Goal: Task Accomplishment & Management: Complete application form

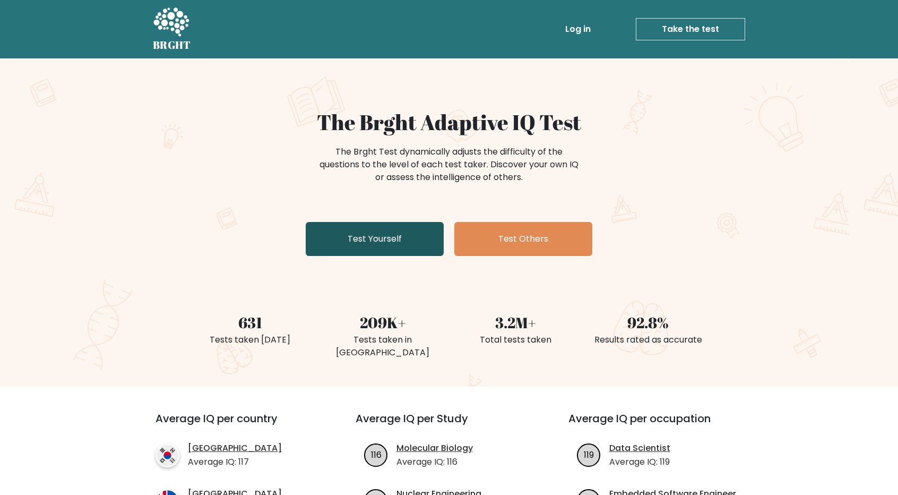
click at [394, 238] on link "Test Yourself" at bounding box center [375, 239] width 138 height 34
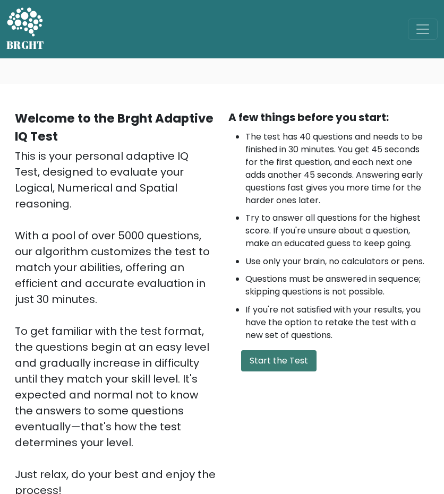
click at [281, 367] on button "Start the Test" at bounding box center [278, 360] width 75 height 21
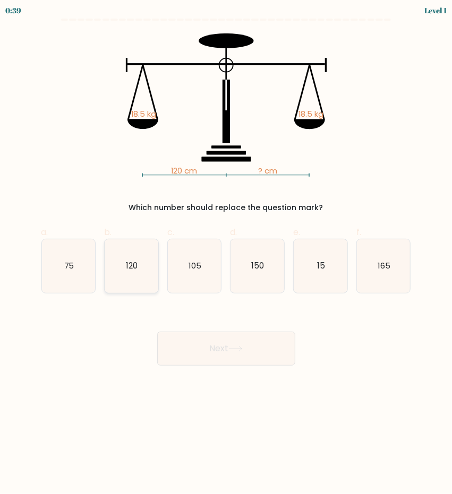
click at [137, 271] on text "120" at bounding box center [132, 265] width 12 height 11
click at [226, 254] on input "b. 120" at bounding box center [226, 250] width 1 height 7
radio input "true"
click at [224, 344] on button "Next" at bounding box center [226, 349] width 138 height 34
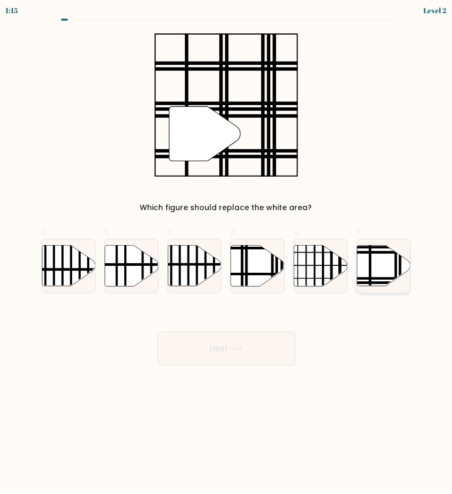
click at [379, 266] on icon at bounding box center [384, 265] width 54 height 41
click at [227, 254] on input "f." at bounding box center [226, 250] width 1 height 7
radio input "true"
click at [250, 349] on button "Next" at bounding box center [226, 349] width 138 height 34
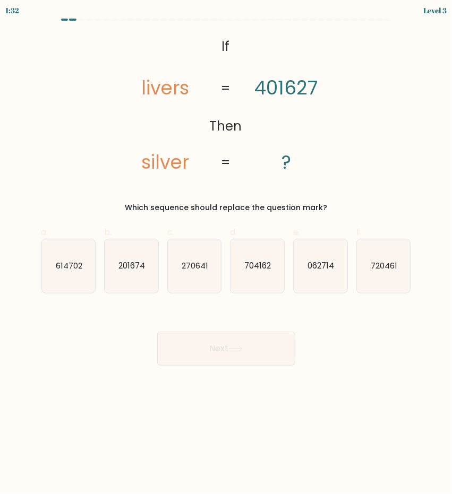
drag, startPoint x: 76, startPoint y: 269, endPoint x: 151, endPoint y: 305, distance: 83.1
click at [77, 268] on text "614702" at bounding box center [69, 265] width 27 height 11
click at [226, 254] on input "a. 614702" at bounding box center [226, 250] width 1 height 7
radio input "true"
click at [258, 352] on button "Next" at bounding box center [226, 349] width 138 height 34
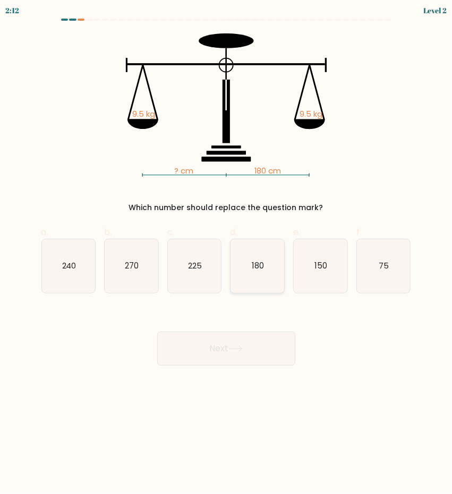
drag, startPoint x: 259, startPoint y: 268, endPoint x: 259, endPoint y: 290, distance: 22.3
click at [259, 268] on text "180" at bounding box center [258, 265] width 12 height 11
click at [227, 254] on input "d. 180" at bounding box center [226, 250] width 1 height 7
radio input "true"
click at [234, 342] on button "Next" at bounding box center [226, 349] width 138 height 34
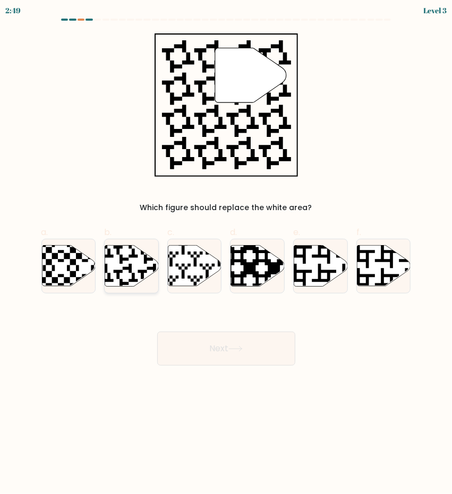
click at [121, 256] on icon at bounding box center [113, 287] width 97 height 97
click at [226, 254] on input "b." at bounding box center [226, 250] width 1 height 7
radio input "true"
click at [228, 355] on button "Next" at bounding box center [226, 349] width 138 height 34
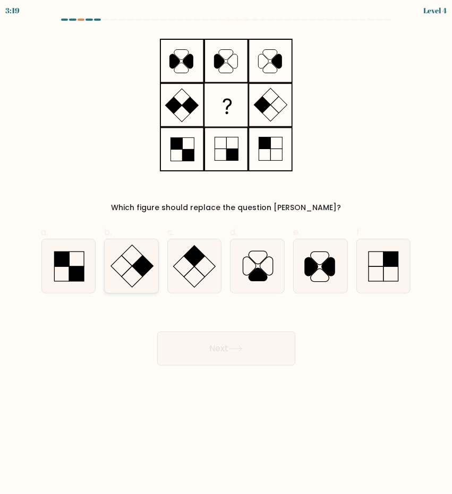
click at [151, 265] on rect at bounding box center [142, 266] width 21 height 21
click at [226, 254] on input "b." at bounding box center [226, 250] width 1 height 7
radio input "true"
click at [250, 355] on button "Next" at bounding box center [226, 349] width 138 height 34
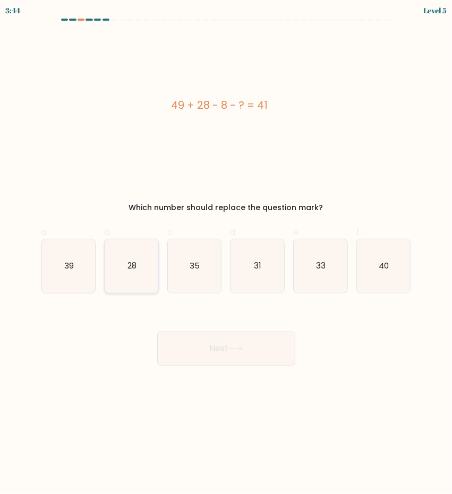
click at [142, 263] on icon "28" at bounding box center [132, 266] width 54 height 54
click at [226, 254] on input "b. 28" at bounding box center [226, 250] width 1 height 7
radio input "true"
click at [231, 337] on button "Next" at bounding box center [226, 349] width 138 height 34
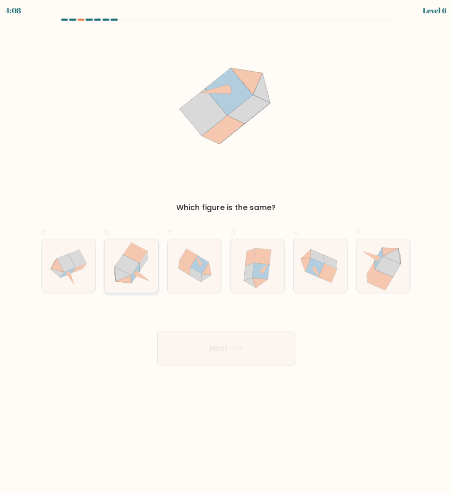
click at [128, 269] on icon at bounding box center [127, 265] width 24 height 20
click at [226, 254] on input "b." at bounding box center [226, 250] width 1 height 7
radio input "true"
click at [247, 350] on button "Next" at bounding box center [226, 349] width 138 height 34
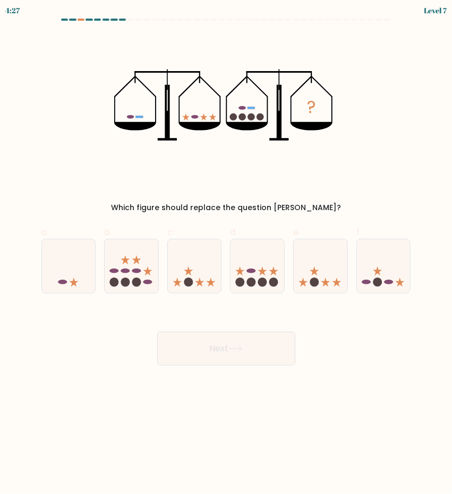
drag, startPoint x: 258, startPoint y: 277, endPoint x: 256, endPoint y: 295, distance: 17.6
click at [258, 276] on icon at bounding box center [257, 266] width 54 height 44
click at [227, 254] on input "d." at bounding box center [226, 250] width 1 height 7
radio input "true"
click at [241, 350] on icon at bounding box center [235, 349] width 14 height 6
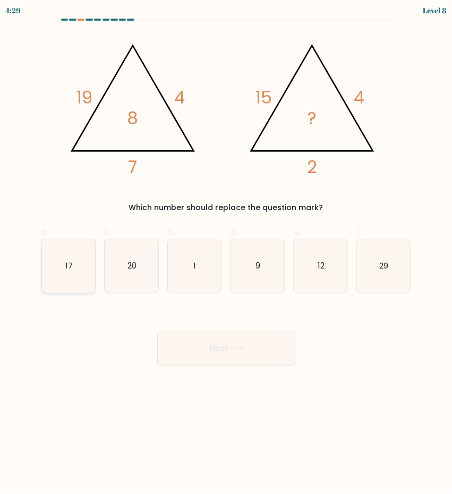
click at [64, 268] on icon "17" at bounding box center [69, 266] width 54 height 54
click at [226, 254] on input "a. 17" at bounding box center [226, 250] width 1 height 7
radio input "true"
click at [248, 363] on button "Next" at bounding box center [226, 349] width 138 height 34
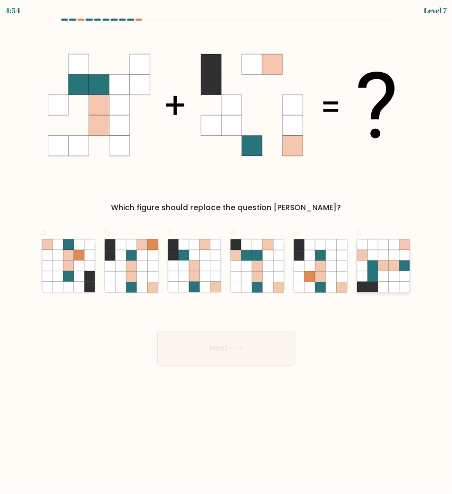
click at [381, 276] on icon at bounding box center [383, 276] width 11 height 11
click at [227, 254] on input "f." at bounding box center [226, 250] width 1 height 7
radio input "true"
click at [218, 350] on button "Next" at bounding box center [226, 349] width 138 height 34
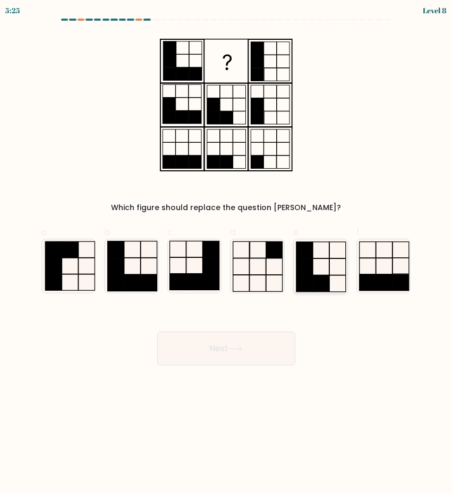
click at [312, 267] on rect at bounding box center [304, 266] width 16 height 16
click at [227, 254] on input "e." at bounding box center [226, 250] width 1 height 7
radio input "true"
click at [235, 342] on button "Next" at bounding box center [226, 349] width 138 height 34
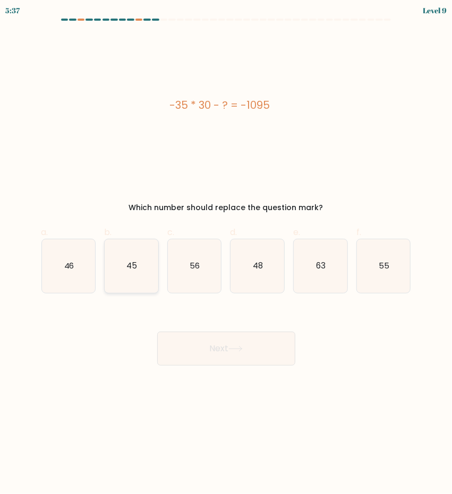
click at [143, 270] on icon "45" at bounding box center [132, 266] width 54 height 54
click at [226, 254] on input "b. 45" at bounding box center [226, 250] width 1 height 7
radio input "true"
click at [253, 371] on body "5:36 Level 9 a." at bounding box center [226, 247] width 452 height 494
click at [250, 356] on button "Next" at bounding box center [226, 349] width 138 height 34
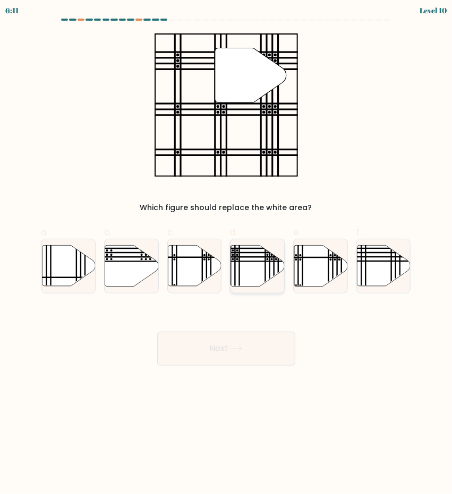
click at [252, 274] on icon at bounding box center [258, 265] width 54 height 41
click at [227, 254] on input "d." at bounding box center [226, 250] width 1 height 7
radio input "true"
click at [218, 350] on button "Next" at bounding box center [226, 349] width 138 height 34
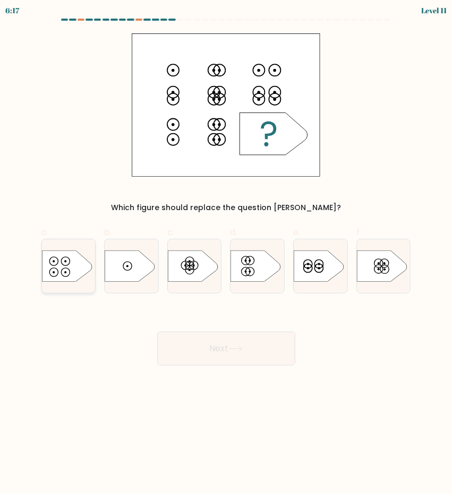
click at [73, 265] on icon at bounding box center [67, 265] width 50 height 31
click at [226, 254] on input "a." at bounding box center [226, 250] width 1 height 7
radio input "true"
click at [235, 354] on button "Next" at bounding box center [226, 349] width 138 height 34
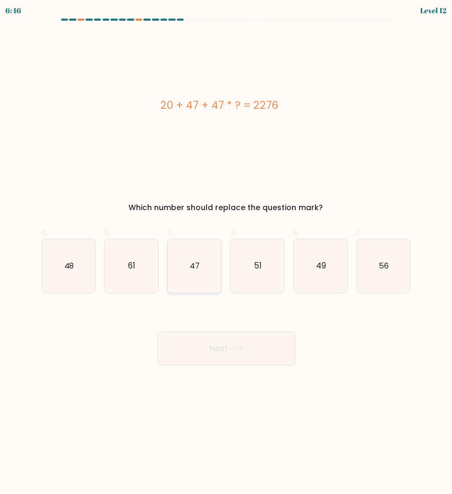
click at [196, 267] on text "47" at bounding box center [195, 265] width 10 height 11
click at [226, 254] on input "c. 47" at bounding box center [226, 250] width 1 height 7
radio input "true"
click at [226, 366] on body "6:45 Level 12" at bounding box center [226, 247] width 452 height 494
click at [227, 360] on button "Next" at bounding box center [226, 349] width 138 height 34
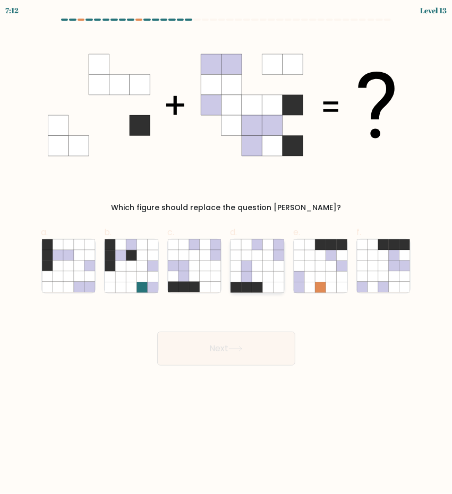
click at [271, 269] on icon at bounding box center [268, 266] width 11 height 11
click at [227, 254] on input "d." at bounding box center [226, 250] width 1 height 7
radio input "true"
click at [236, 350] on icon at bounding box center [235, 349] width 14 height 6
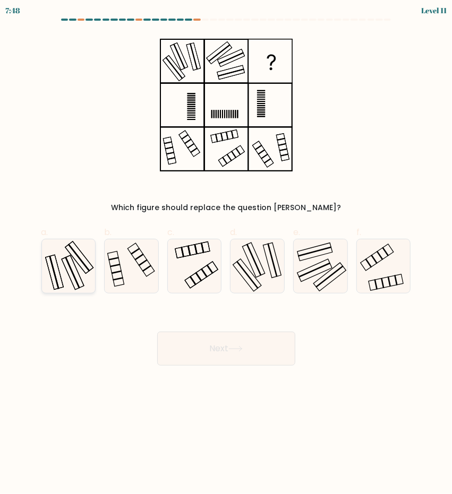
click at [71, 272] on icon at bounding box center [69, 266] width 54 height 54
click at [226, 254] on input "a." at bounding box center [226, 250] width 1 height 7
radio input "true"
click at [227, 351] on button "Next" at bounding box center [226, 349] width 138 height 34
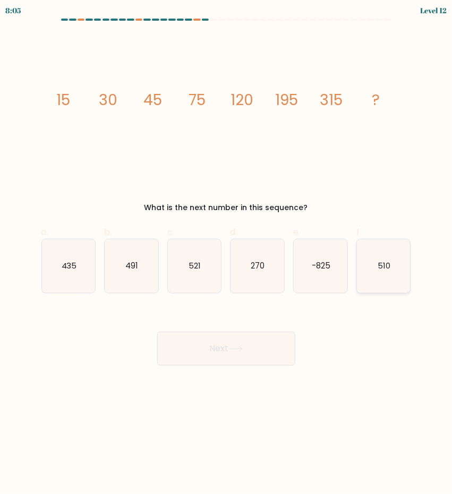
click at [409, 258] on icon "510" at bounding box center [384, 266] width 54 height 54
click at [227, 254] on input "f. 510" at bounding box center [226, 250] width 1 height 7
radio input "true"
click at [257, 352] on button "Next" at bounding box center [226, 349] width 138 height 34
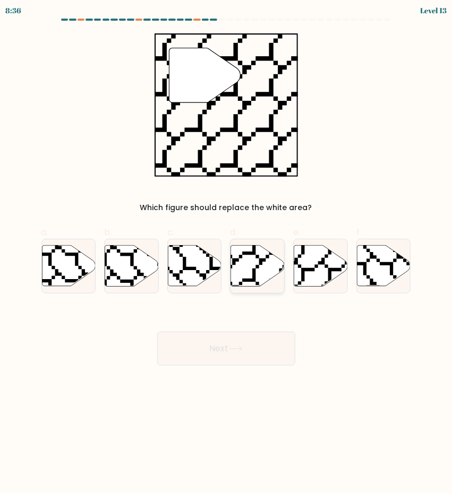
click at [260, 262] on icon at bounding box center [274, 288] width 107 height 107
click at [227, 254] on input "d." at bounding box center [226, 250] width 1 height 7
radio input "true"
click at [243, 351] on icon at bounding box center [235, 349] width 14 height 6
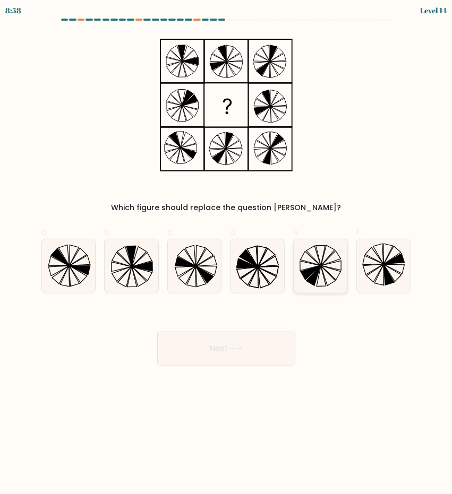
click at [313, 270] on icon at bounding box center [310, 273] width 20 height 14
click at [227, 254] on input "e." at bounding box center [226, 250] width 1 height 7
radio input "true"
drag, startPoint x: 254, startPoint y: 336, endPoint x: 250, endPoint y: 343, distance: 7.8
click at [254, 337] on button "Next" at bounding box center [226, 349] width 138 height 34
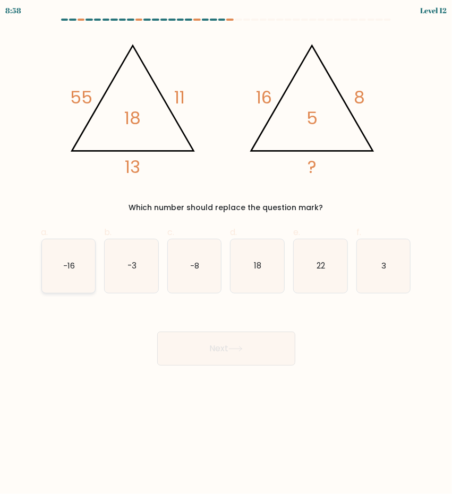
click at [67, 277] on icon "-16" at bounding box center [69, 266] width 54 height 54
click at [226, 254] on input "a. -16" at bounding box center [226, 250] width 1 height 7
radio input "true"
click at [254, 357] on button "Next" at bounding box center [226, 349] width 138 height 34
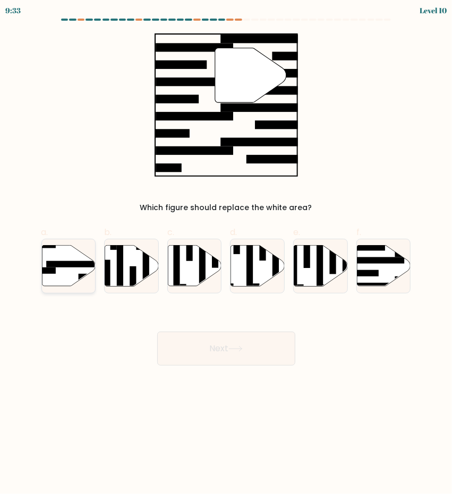
click at [78, 276] on icon at bounding box center [69, 265] width 54 height 41
click at [226, 254] on input "a." at bounding box center [226, 250] width 1 height 7
radio input "true"
click at [216, 355] on button "Next" at bounding box center [226, 349] width 138 height 34
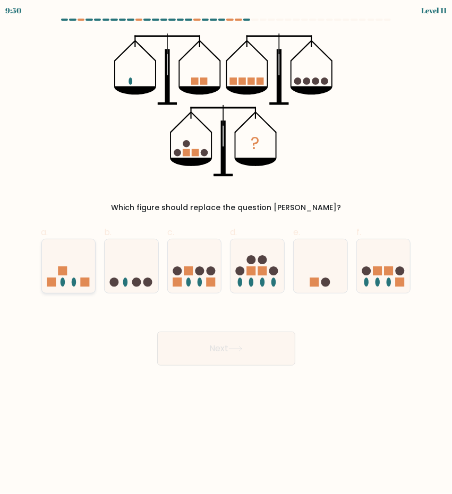
click at [66, 265] on icon at bounding box center [69, 266] width 54 height 44
click at [226, 254] on input "a." at bounding box center [226, 250] width 1 height 7
radio input "true"
click at [223, 342] on button "Next" at bounding box center [226, 349] width 138 height 34
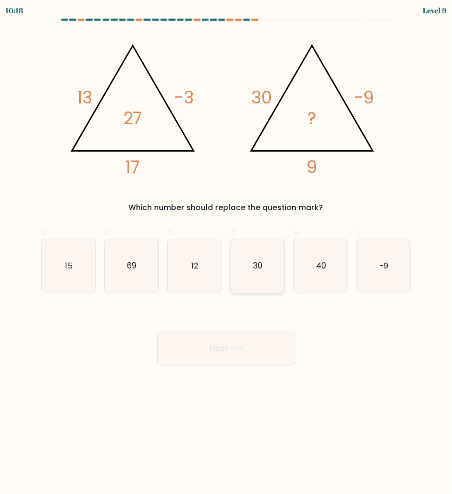
drag, startPoint x: 253, startPoint y: 267, endPoint x: 260, endPoint y: 313, distance: 46.8
click at [253, 267] on icon "30" at bounding box center [257, 266] width 54 height 54
click at [227, 254] on input "d. 30" at bounding box center [226, 250] width 1 height 7
radio input "true"
drag, startPoint x: 265, startPoint y: 336, endPoint x: 272, endPoint y: 331, distance: 8.7
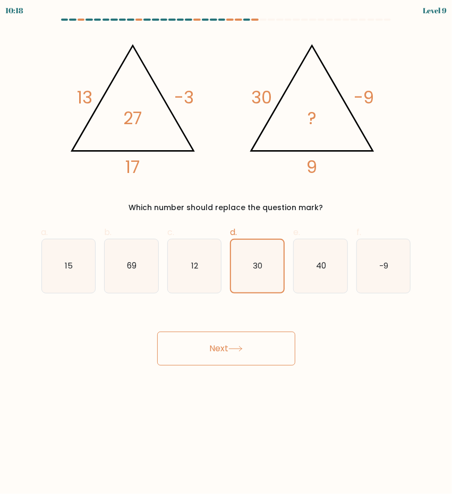
click at [270, 331] on div "Next" at bounding box center [226, 335] width 382 height 59
click at [263, 345] on button "Next" at bounding box center [226, 349] width 138 height 34
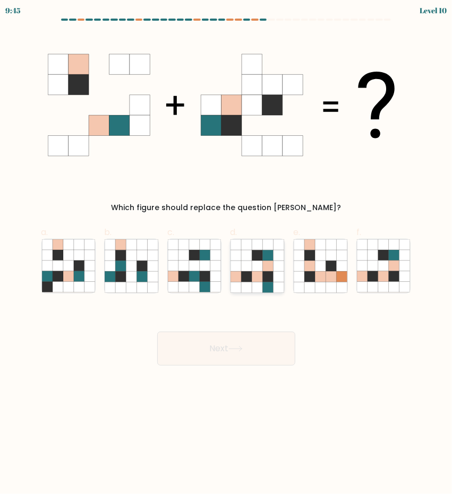
click at [260, 269] on icon at bounding box center [257, 266] width 11 height 11
click at [227, 254] on input "d." at bounding box center [226, 250] width 1 height 7
radio input "true"
click at [244, 351] on button "Next" at bounding box center [226, 349] width 138 height 34
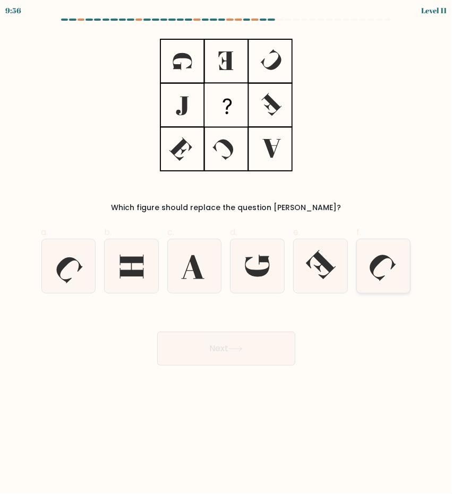
click at [381, 263] on icon at bounding box center [384, 266] width 54 height 54
click at [227, 254] on input "f." at bounding box center [226, 250] width 1 height 7
radio input "true"
click at [249, 333] on button "Next" at bounding box center [226, 349] width 138 height 34
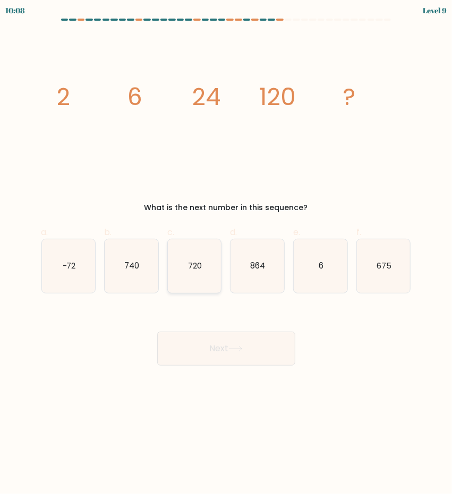
click at [192, 266] on text "720" at bounding box center [195, 265] width 14 height 11
click at [226, 254] on input "c. 720" at bounding box center [226, 250] width 1 height 7
radio input "true"
click at [214, 353] on button "Next" at bounding box center [226, 349] width 138 height 34
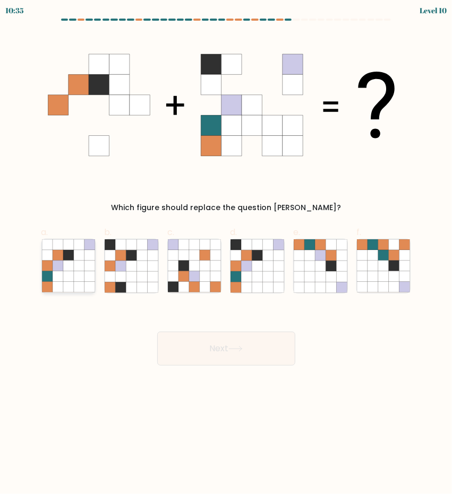
click at [79, 279] on icon at bounding box center [79, 276] width 11 height 11
click at [226, 254] on input "a." at bounding box center [226, 250] width 1 height 7
radio input "true"
click at [216, 345] on button "Next" at bounding box center [226, 349] width 138 height 34
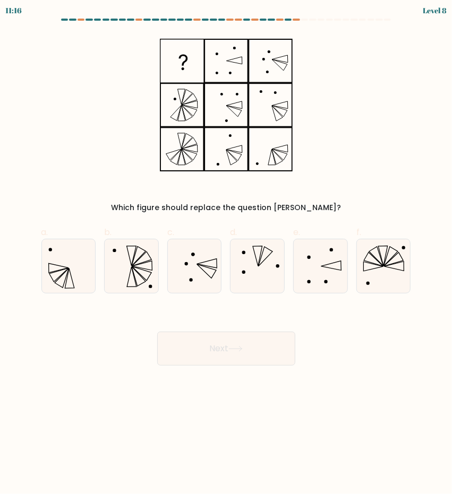
click at [289, 19] on div at bounding box center [287, 20] width 7 height 2
click at [146, 274] on icon at bounding box center [132, 266] width 54 height 54
click at [226, 254] on input "b." at bounding box center [226, 250] width 1 height 7
radio input "true"
click at [242, 349] on icon at bounding box center [235, 349] width 14 height 6
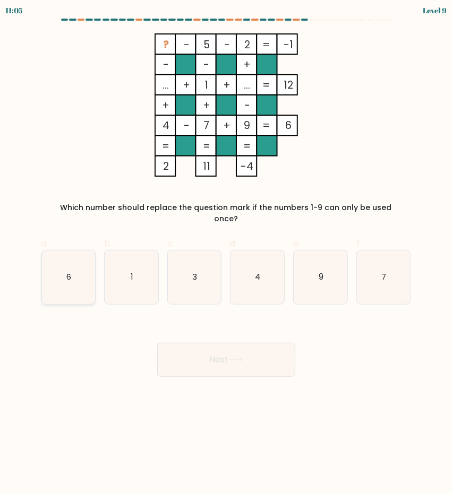
click at [71, 290] on icon "6" at bounding box center [69, 277] width 54 height 54
click at [226, 254] on input "a. 6" at bounding box center [226, 250] width 1 height 7
radio input "true"
click at [239, 343] on button "Next" at bounding box center [226, 360] width 138 height 34
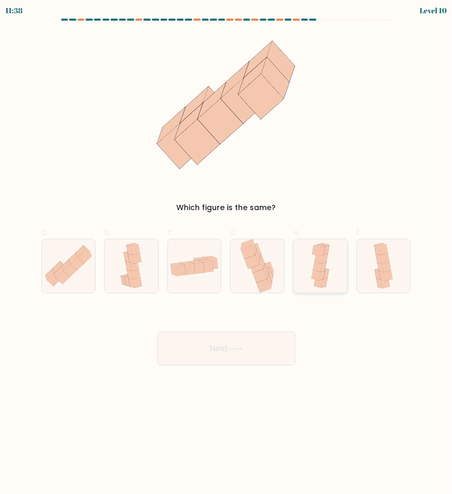
click at [314, 271] on icon at bounding box center [315, 276] width 9 height 11
click at [227, 254] on input "e." at bounding box center [226, 250] width 1 height 7
radio input "true"
click at [254, 344] on button "Next" at bounding box center [226, 349] width 138 height 34
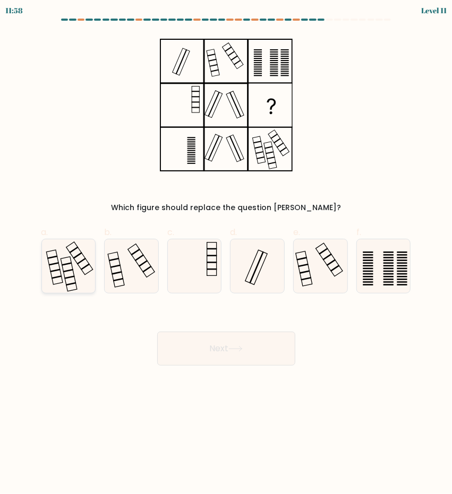
click at [57, 280] on icon at bounding box center [69, 266] width 54 height 54
click at [226, 254] on input "a." at bounding box center [226, 250] width 1 height 7
radio input "true"
click at [245, 338] on button "Next" at bounding box center [226, 349] width 138 height 34
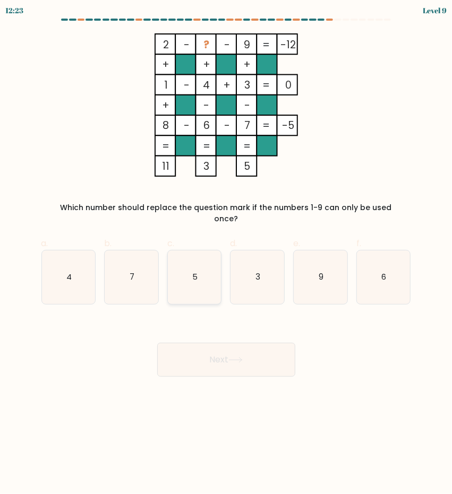
click at [197, 286] on icon "5" at bounding box center [195, 277] width 54 height 54
click at [226, 254] on input "c. 5" at bounding box center [226, 250] width 1 height 7
radio input "true"
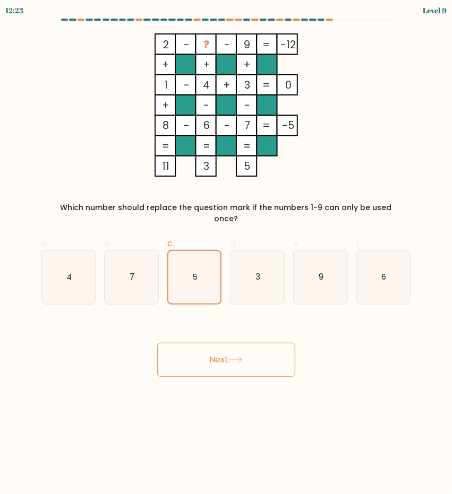
click at [212, 349] on button "Next" at bounding box center [226, 360] width 138 height 34
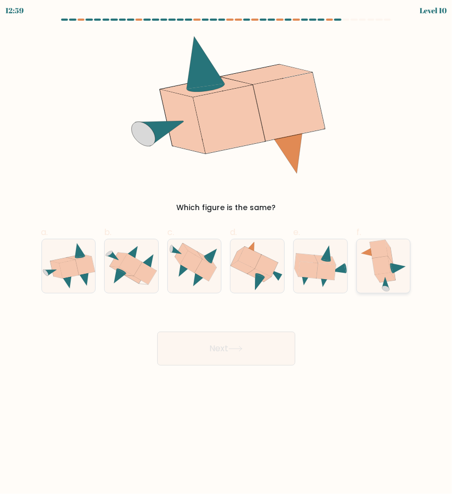
click at [372, 256] on icon at bounding box center [378, 249] width 18 height 19
click at [227, 254] on input "f." at bounding box center [226, 250] width 1 height 7
radio input "true"
click at [209, 350] on button "Next" at bounding box center [226, 349] width 138 height 34
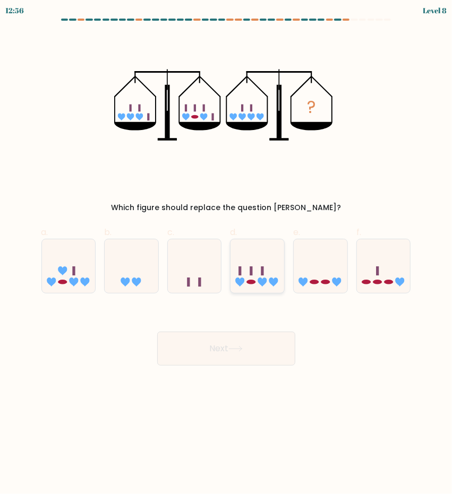
click at [266, 275] on icon at bounding box center [257, 266] width 54 height 44
click at [227, 254] on input "d." at bounding box center [226, 250] width 1 height 7
radio input "true"
click at [262, 357] on button "Next" at bounding box center [226, 349] width 138 height 34
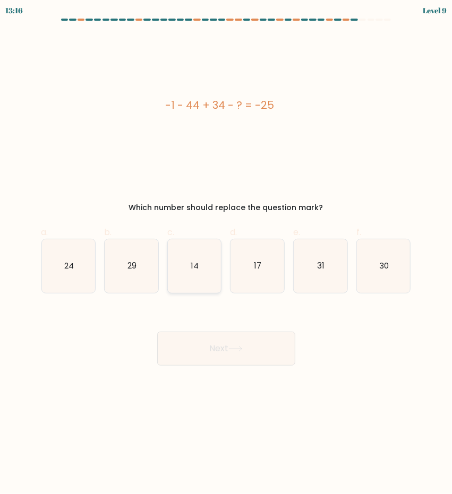
click at [200, 271] on icon "14" at bounding box center [195, 266] width 54 height 54
click at [226, 254] on input "c. 14" at bounding box center [226, 250] width 1 height 7
radio input "true"
click at [237, 352] on button "Next" at bounding box center [226, 349] width 138 height 34
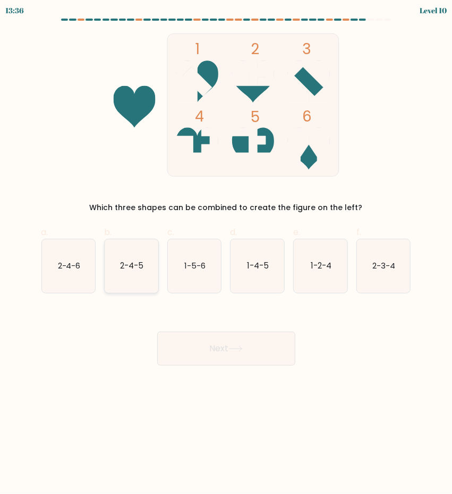
click at [122, 264] on text "2-4-5" at bounding box center [131, 265] width 23 height 11
click at [226, 254] on input "b. 2-4-5" at bounding box center [226, 250] width 1 height 7
radio input "true"
click at [253, 364] on button "Next" at bounding box center [226, 349] width 138 height 34
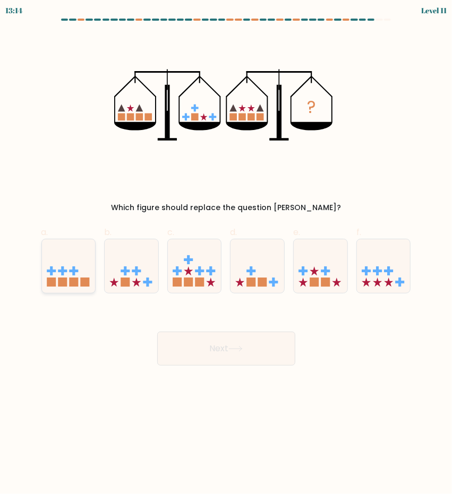
click at [55, 281] on rect at bounding box center [51, 282] width 9 height 9
click at [226, 254] on input "a." at bounding box center [226, 250] width 1 height 7
radio input "true"
click at [230, 336] on button "Next" at bounding box center [226, 349] width 138 height 34
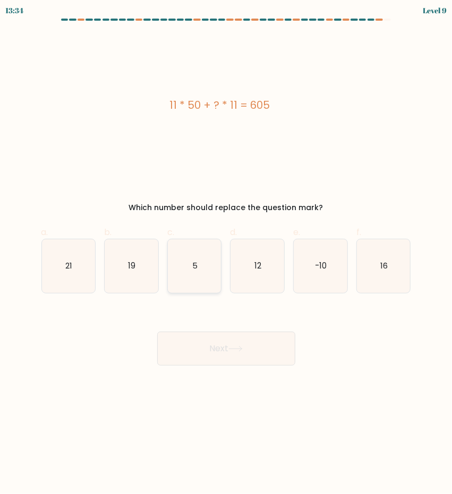
click at [205, 264] on icon "5" at bounding box center [195, 266] width 54 height 54
click at [226, 254] on input "c. 5" at bounding box center [226, 250] width 1 height 7
radio input "true"
click at [242, 357] on button "Next" at bounding box center [226, 349] width 138 height 34
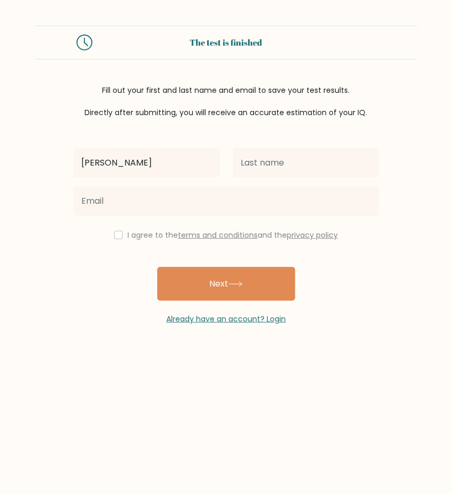
type input "Marc Renzo"
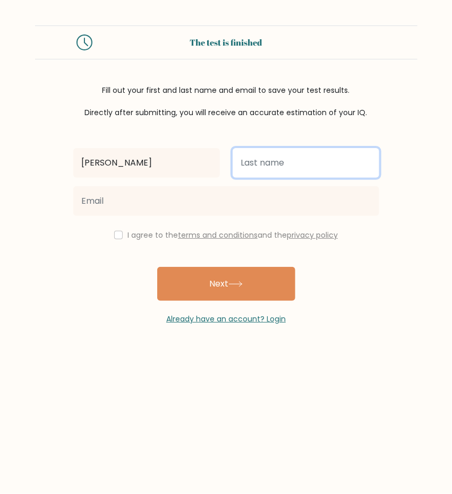
click at [254, 165] on input "text" at bounding box center [305, 163] width 146 height 30
type input "De La Rosa"
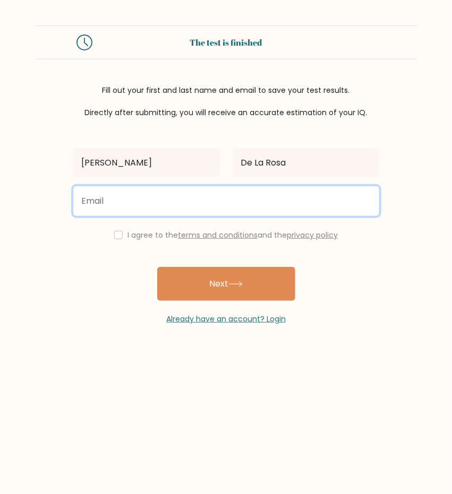
click at [218, 198] on input "email" at bounding box center [226, 201] width 306 height 30
type input "marcrenzodelarosa@gmail.com"
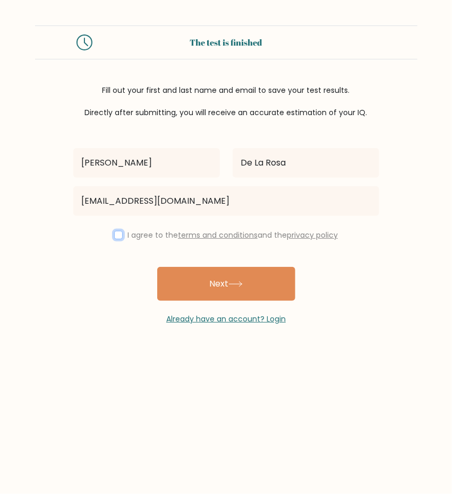
click at [118, 236] on input "checkbox" at bounding box center [118, 235] width 8 height 8
checkbox input "true"
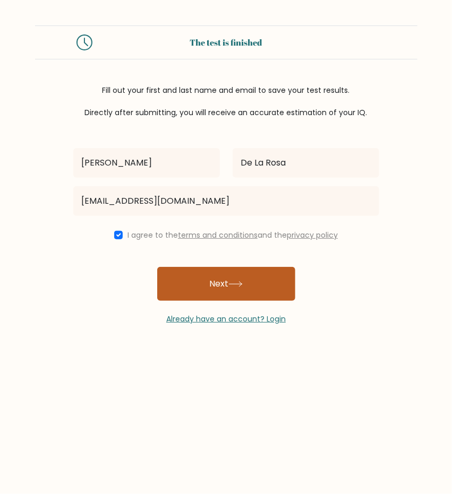
click at [224, 288] on button "Next" at bounding box center [226, 284] width 138 height 34
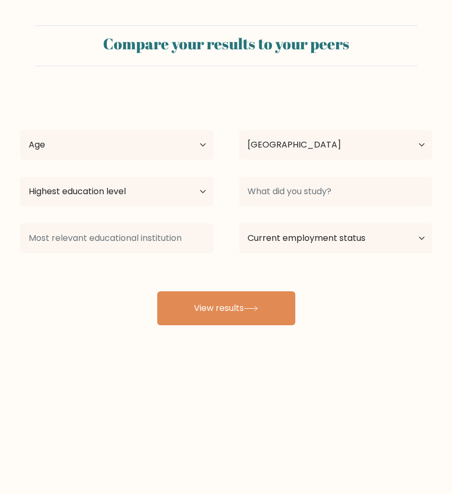
select select "PH"
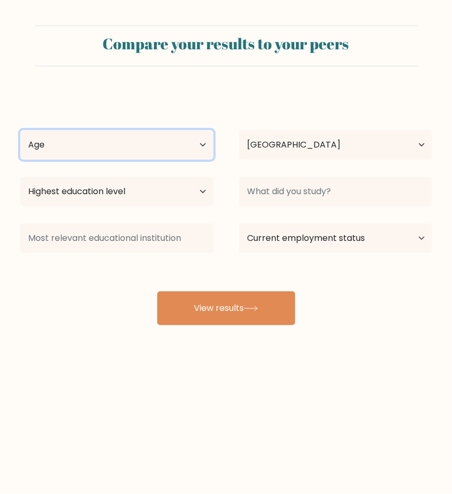
click at [178, 152] on select "Age Under 18 years old 18-24 years old 25-34 years old 35-44 years old 45-54 ye…" at bounding box center [116, 145] width 193 height 30
select select "25_34"
click at [20, 130] on select "Age Under 18 years old 18-24 years old 25-34 years old 35-44 years old 45-54 ye…" at bounding box center [116, 145] width 193 height 30
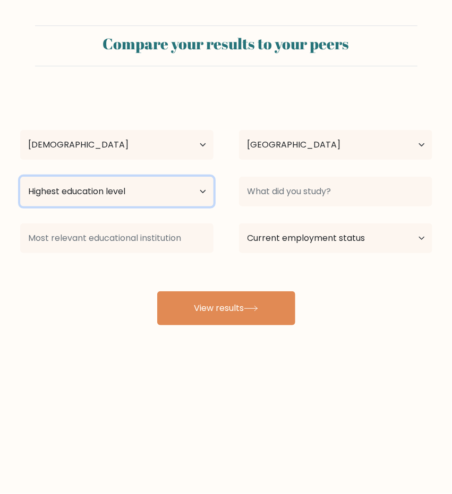
click at [168, 187] on select "Highest education level No schooling Primary Lower Secondary Upper Secondary Oc…" at bounding box center [116, 192] width 193 height 30
select select "bachelors_degree"
click at [20, 177] on select "Highest education level No schooling Primary Lower Secondary Upper Secondary Oc…" at bounding box center [116, 192] width 193 height 30
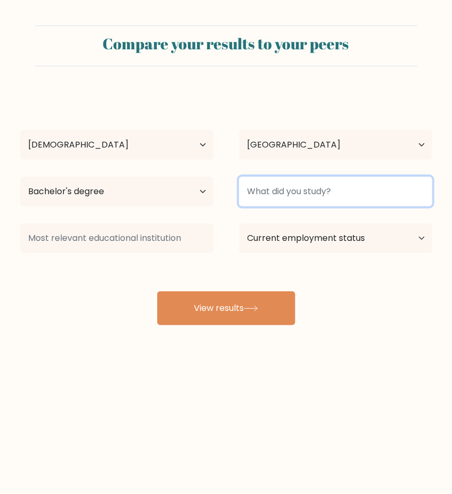
click at [292, 201] on input at bounding box center [335, 192] width 193 height 30
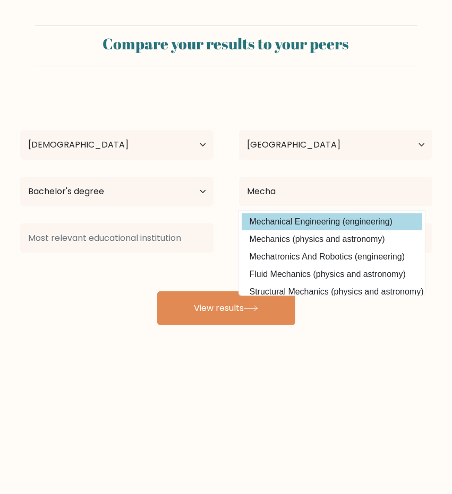
click at [297, 218] on option "Mechanical Engineering (engineering)" at bounding box center [331, 221] width 180 height 17
type input "Mechanical Engineering"
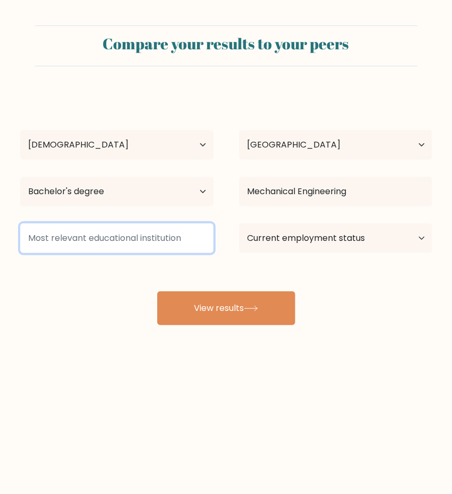
click at [117, 239] on input at bounding box center [116, 238] width 193 height 30
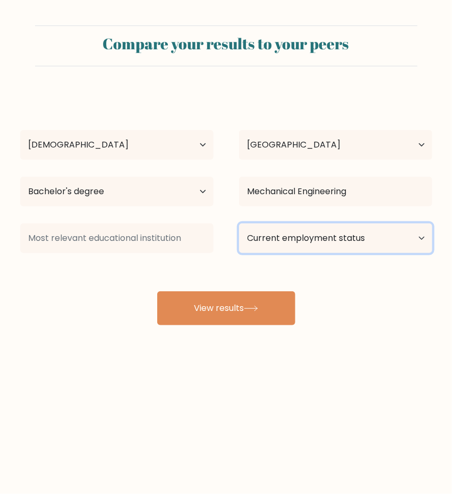
click at [296, 239] on select "Current employment status Employed Student Retired Other / prefer not to answer" at bounding box center [335, 238] width 193 height 30
select select "other"
click at [239, 223] on select "Current employment status Employed Student Retired Other / prefer not to answer" at bounding box center [335, 238] width 193 height 30
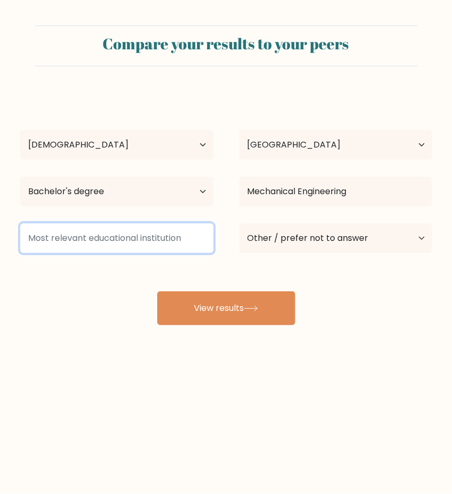
click at [153, 243] on input at bounding box center [116, 238] width 193 height 30
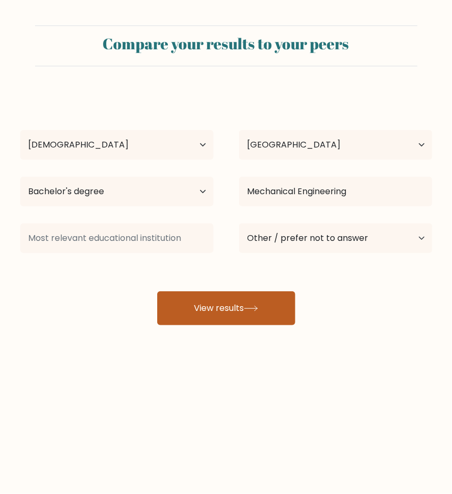
click at [264, 316] on button "View results" at bounding box center [226, 308] width 138 height 34
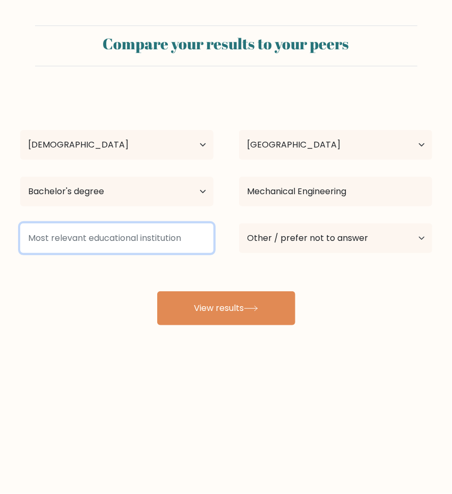
click at [137, 238] on input at bounding box center [116, 238] width 193 height 30
drag, startPoint x: 31, startPoint y: 237, endPoint x: 236, endPoint y: 142, distance: 226.1
click at [153, 239] on input at bounding box center [116, 238] width 193 height 30
click at [110, 239] on input at bounding box center [116, 238] width 193 height 30
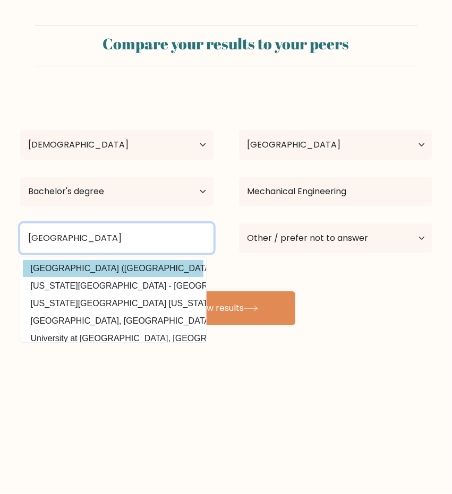
type input "[GEOGRAPHIC_DATA]"
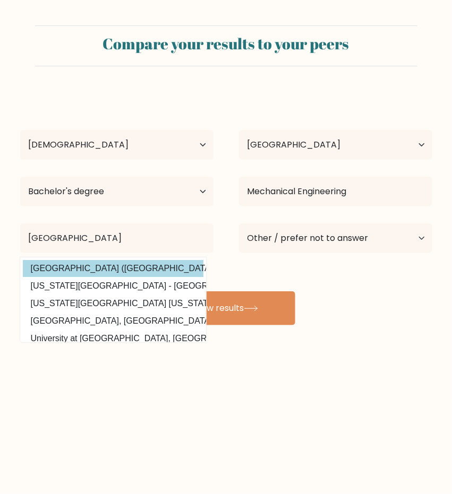
click at [94, 269] on option "Bicol University (Philippines)" at bounding box center [113, 268] width 180 height 17
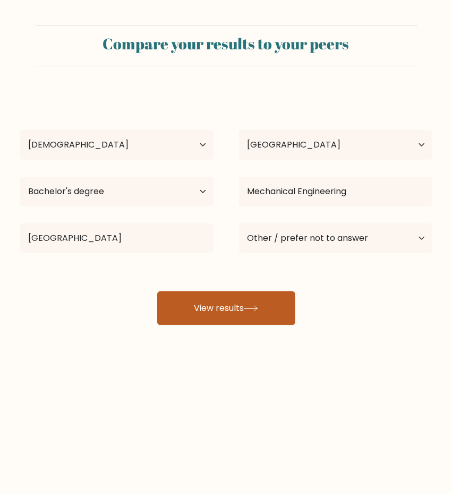
click at [238, 306] on button "View results" at bounding box center [226, 308] width 138 height 34
